Goal: Find specific page/section: Find specific page/section

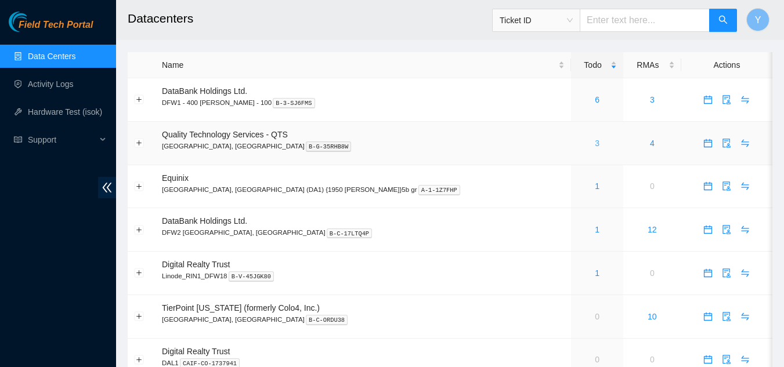
click at [595, 143] on link "3" at bounding box center [597, 143] width 5 height 9
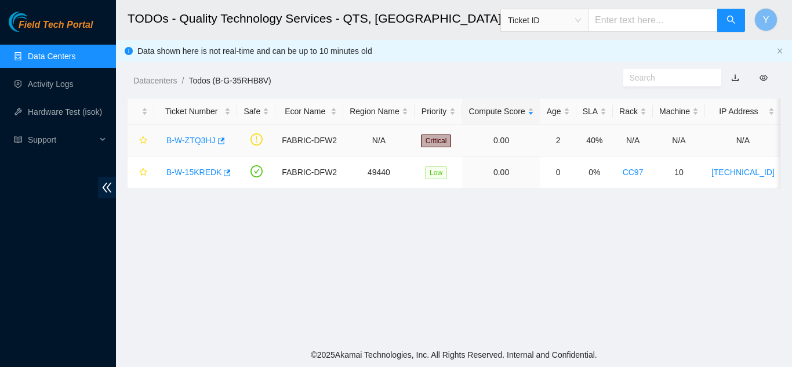
click at [190, 139] on link "B-W-ZTQ3HJ" at bounding box center [190, 140] width 49 height 9
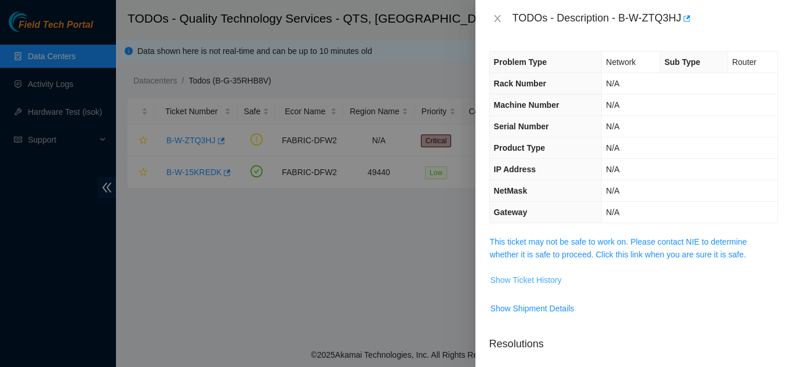
click at [521, 280] on span "Show Ticket History" at bounding box center [526, 280] width 71 height 13
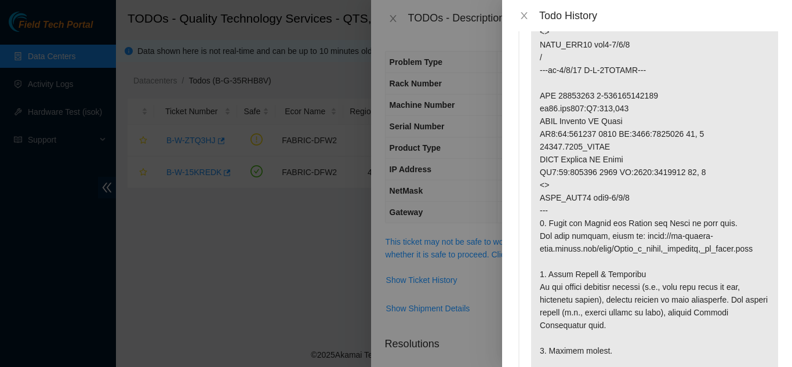
scroll to position [464, 0]
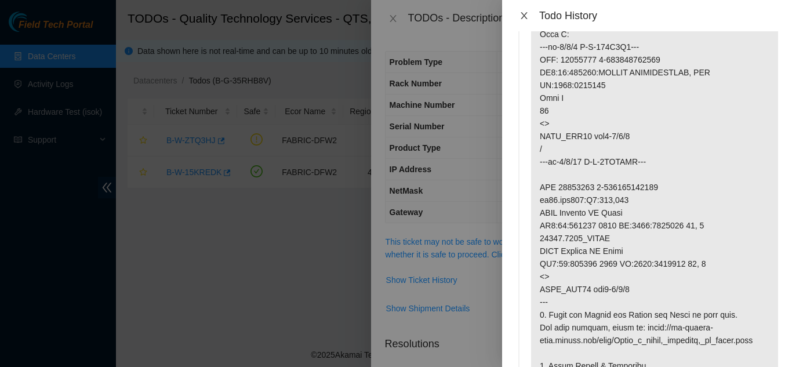
click at [523, 17] on icon "close" at bounding box center [524, 15] width 6 height 7
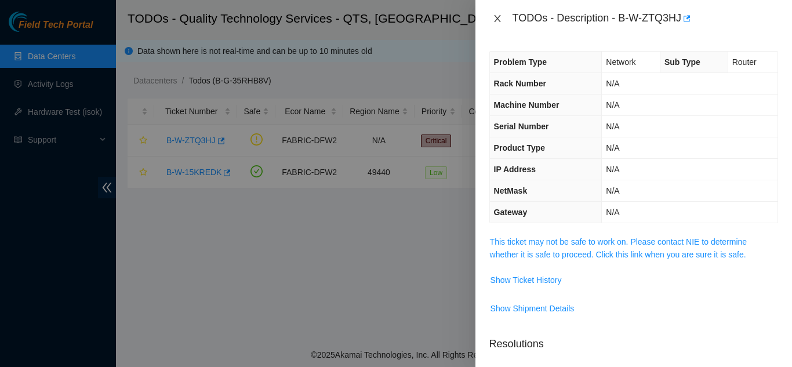
click at [497, 17] on icon "close" at bounding box center [497, 18] width 6 height 7
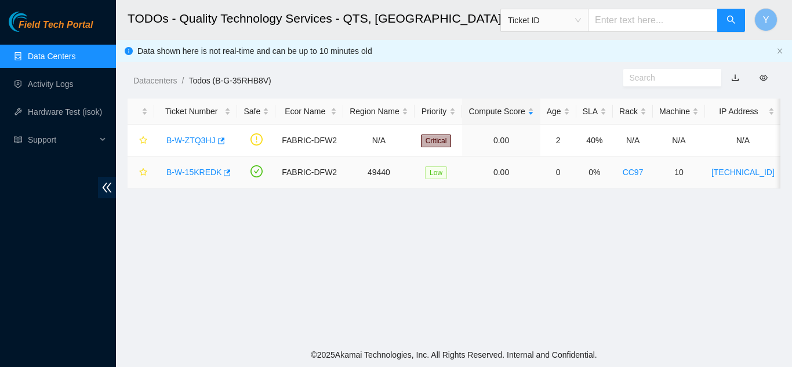
click at [204, 172] on link "B-W-15KREDK" at bounding box center [193, 172] width 55 height 9
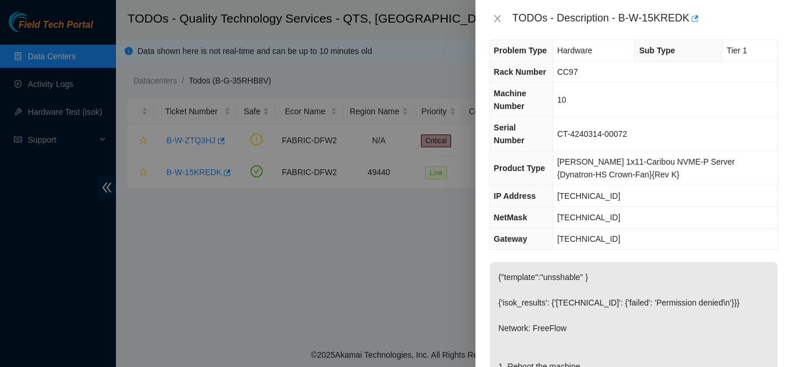
scroll to position [0, 0]
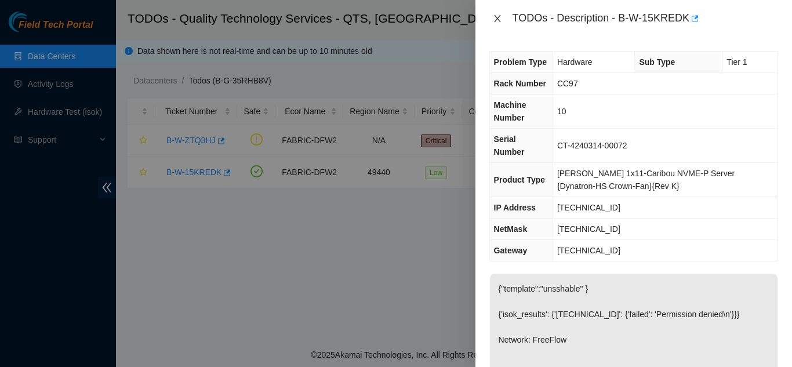
click at [494, 17] on icon "close" at bounding box center [497, 18] width 9 height 9
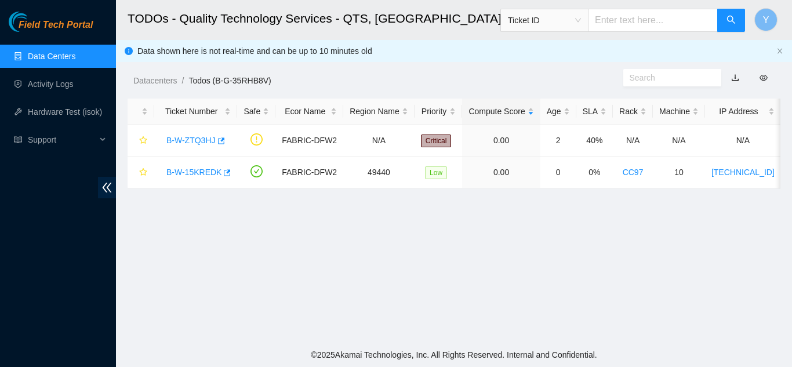
click at [71, 56] on link "Data Centers" at bounding box center [52, 56] width 48 height 9
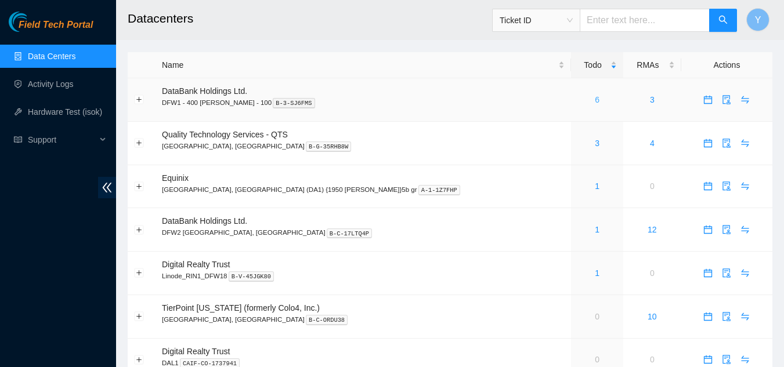
click at [595, 101] on link "6" at bounding box center [597, 99] width 5 height 9
